Goal: Navigation & Orientation: Find specific page/section

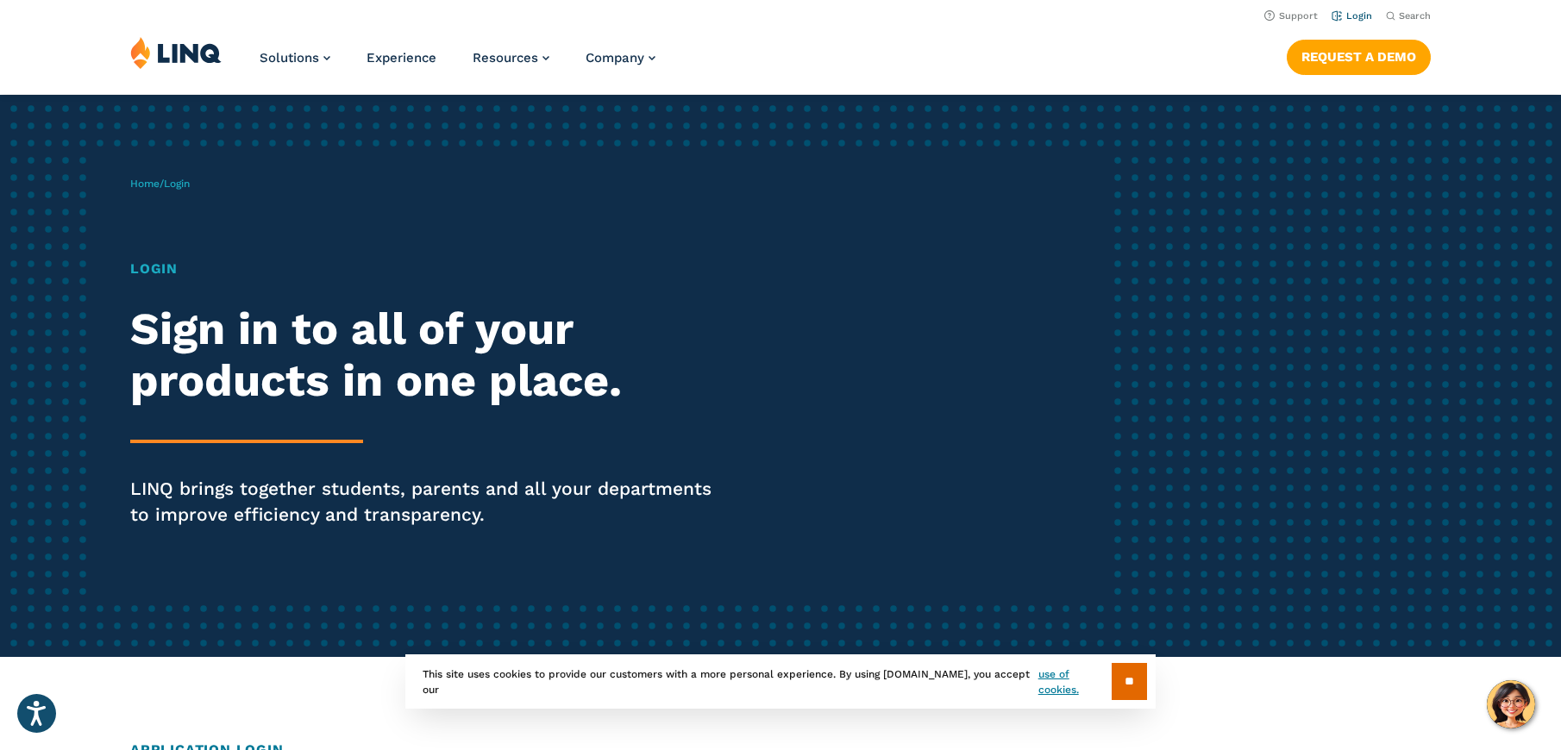
click at [1356, 16] on link "Login" at bounding box center [1351, 15] width 41 height 11
click at [1355, 11] on link "Login" at bounding box center [1351, 15] width 41 height 11
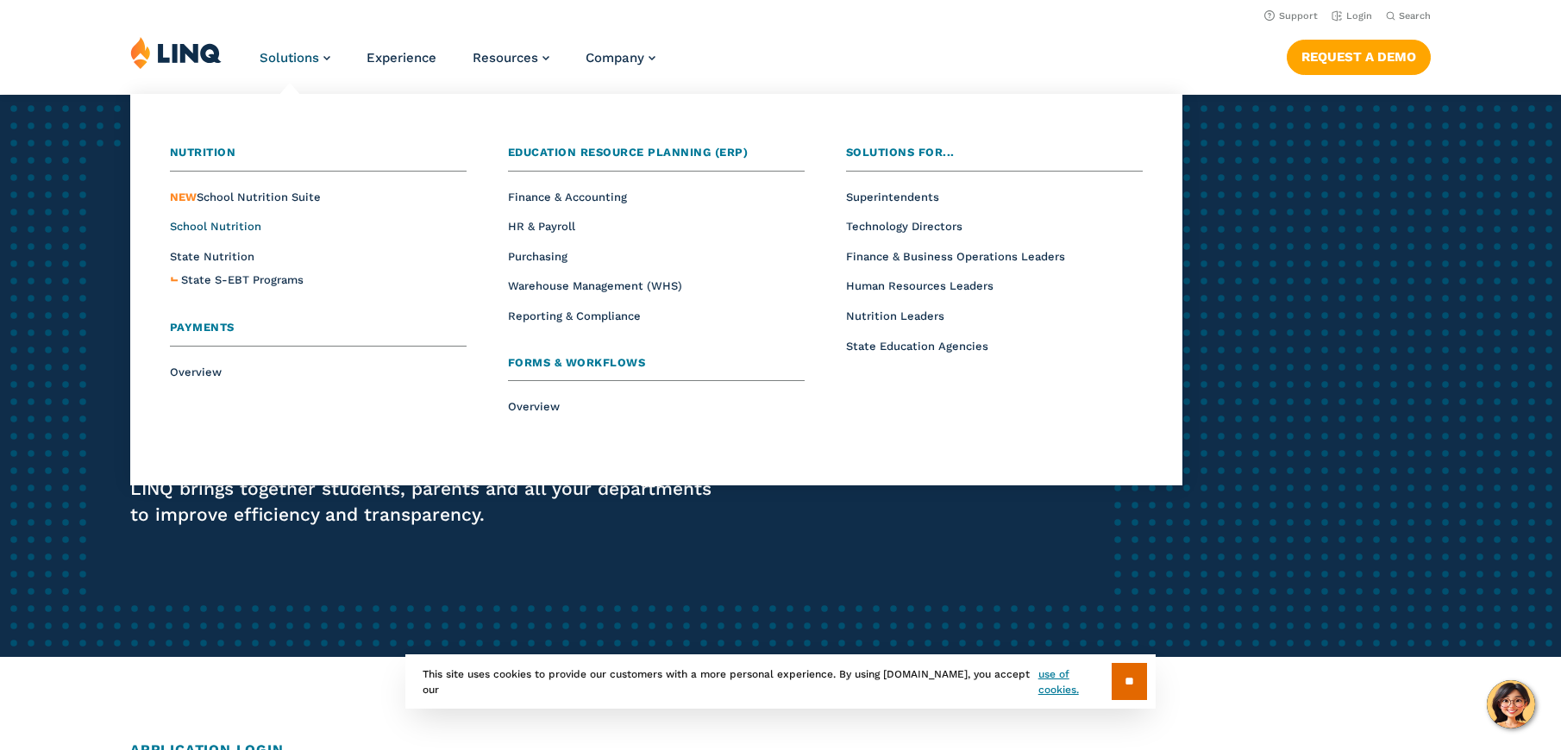
click at [246, 224] on span "School Nutrition" at bounding box center [215, 226] width 91 height 13
click at [239, 222] on span "School Nutrition" at bounding box center [215, 226] width 91 height 13
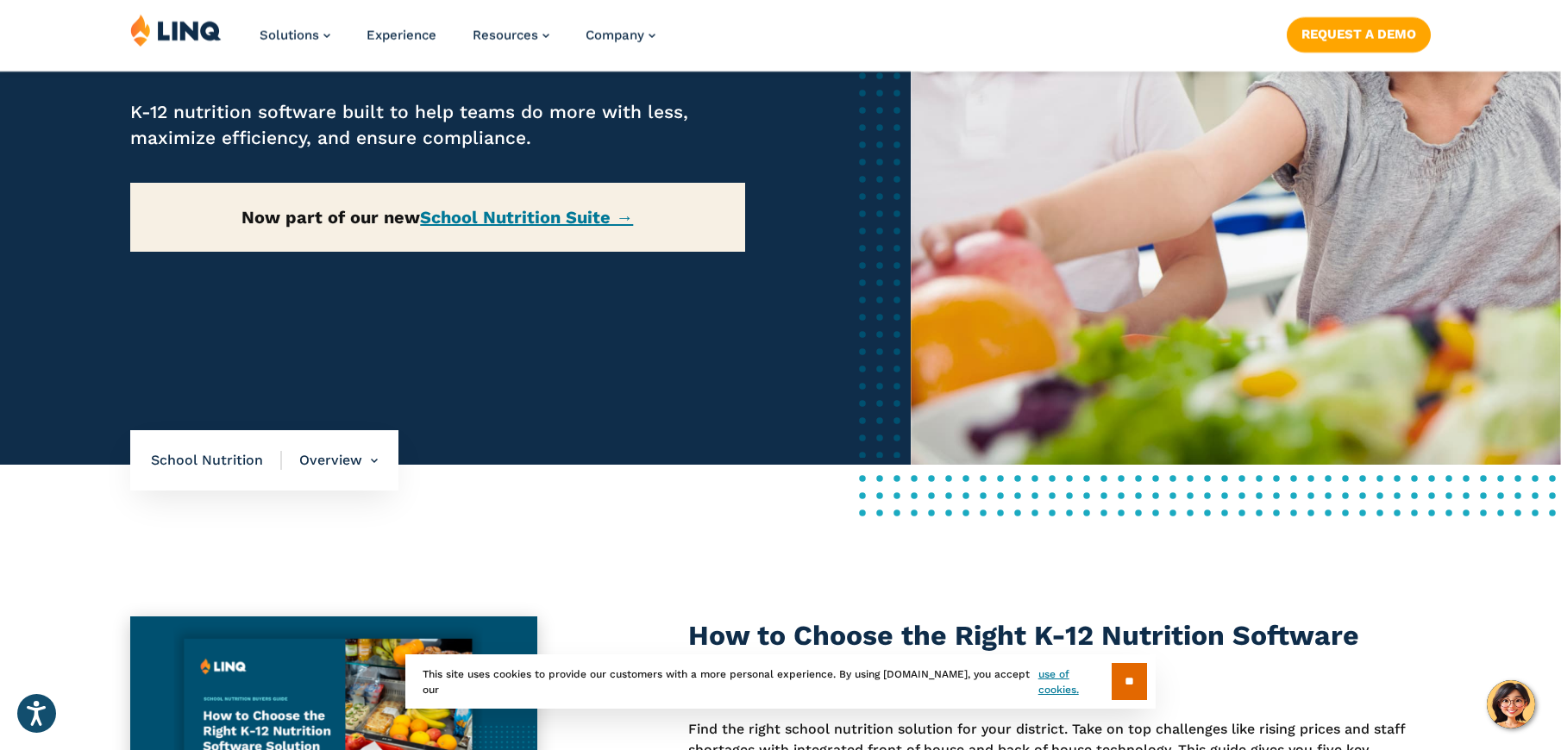
scroll to position [380, 0]
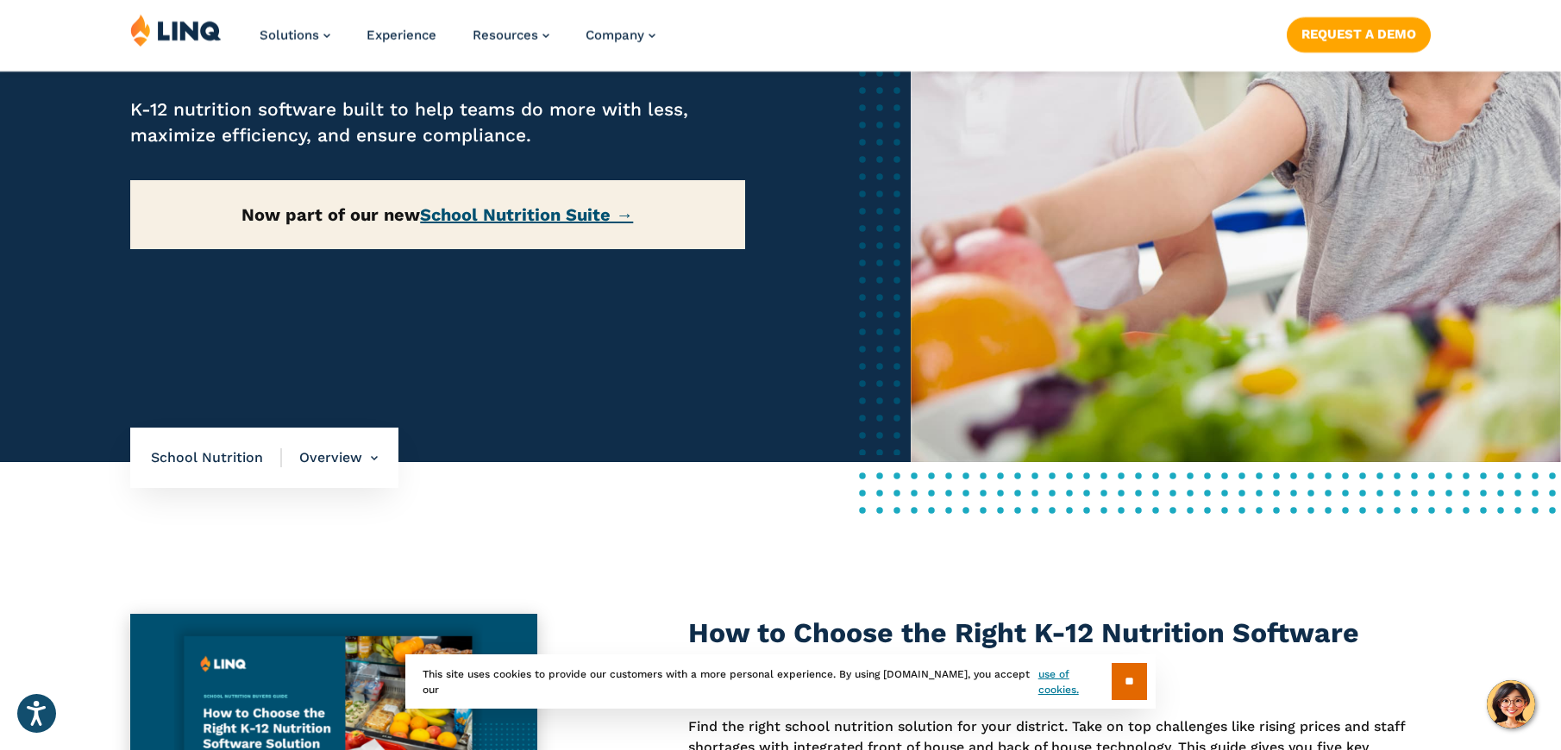
click at [489, 218] on link "School Nutrition Suite →" at bounding box center [526, 214] width 213 height 21
